Goal: Task Accomplishment & Management: Manage account settings

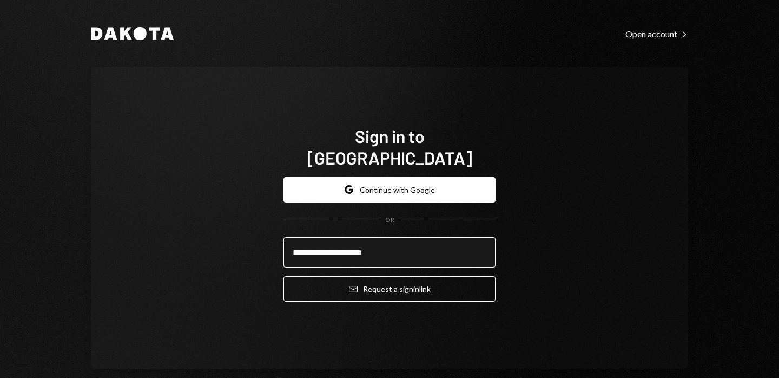
type input "**********"
click at [284, 276] on button "Email Request a sign in link" at bounding box center [390, 288] width 212 height 25
